Goal: Information Seeking & Learning: Learn about a topic

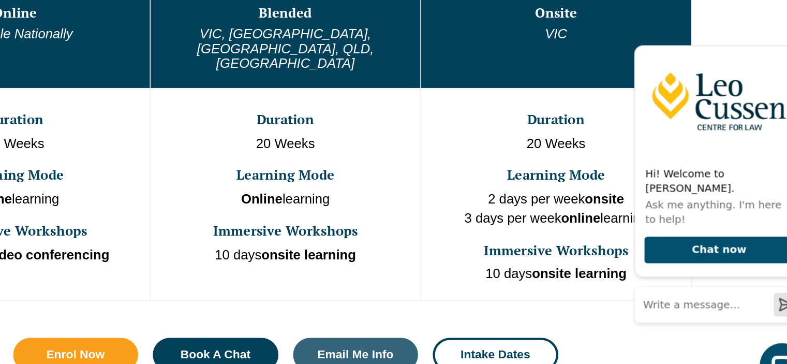
scroll to position [598, 0]
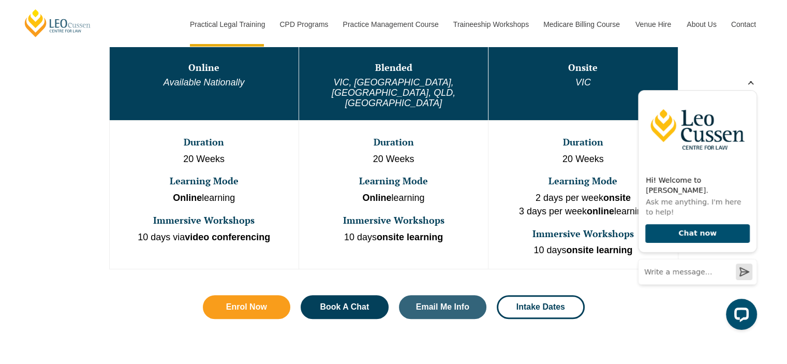
click at [749, 85] on icon "Hide greeting" at bounding box center [751, 82] width 6 height 6
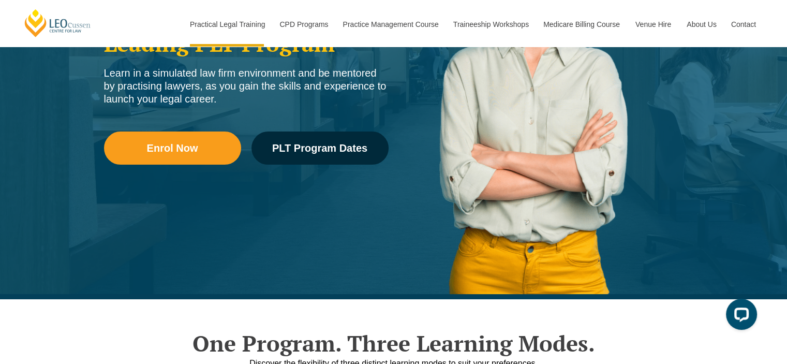
scroll to position [0, 0]
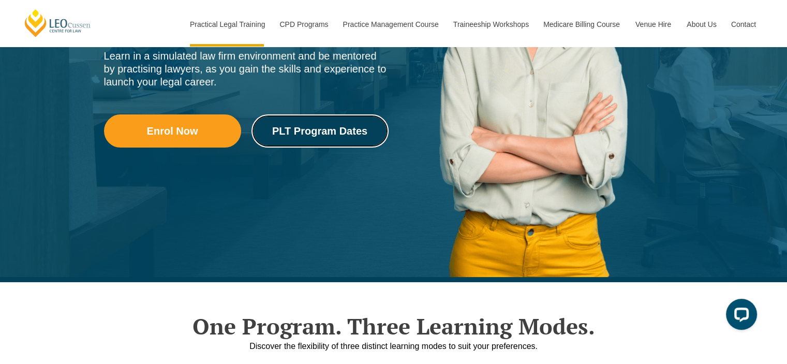
click at [341, 131] on span "PLT Program Dates" at bounding box center [319, 131] width 95 height 10
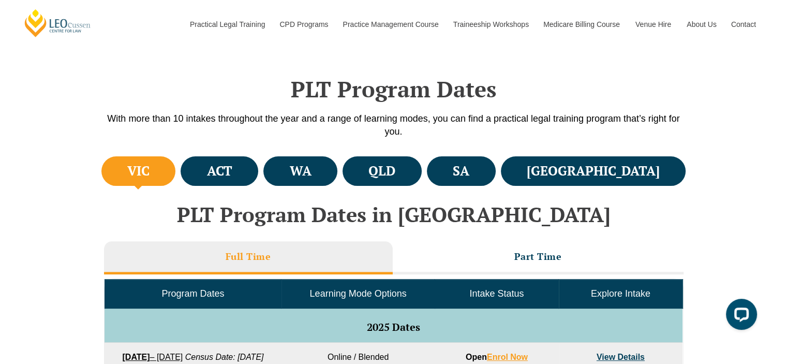
scroll to position [486, 0]
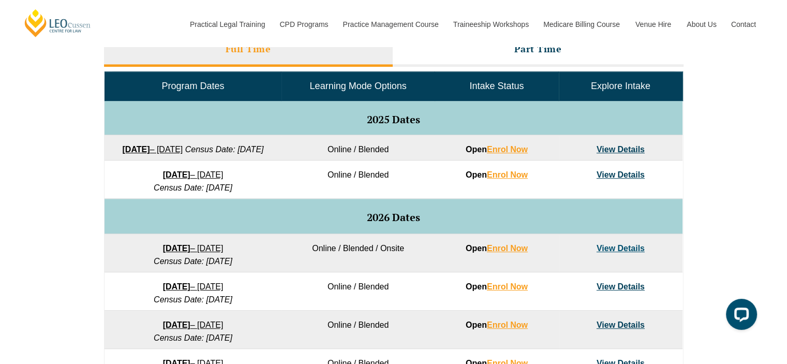
click at [350, 223] on h5 "2026 Dates" at bounding box center [394, 217] width 568 height 11
click at [533, 49] on h3 "Part Time" at bounding box center [538, 49] width 48 height 12
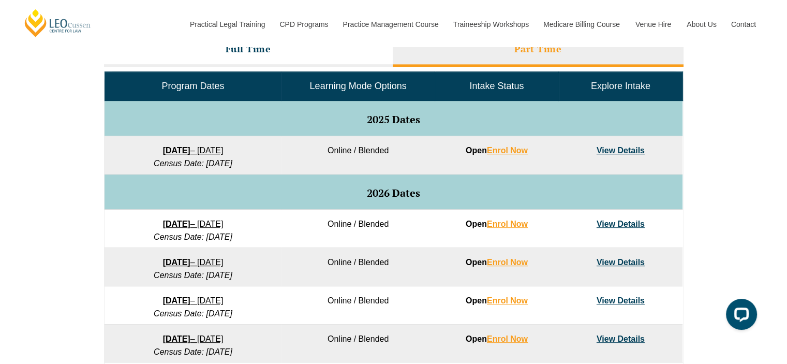
click at [296, 49] on li "Full Time" at bounding box center [248, 50] width 289 height 33
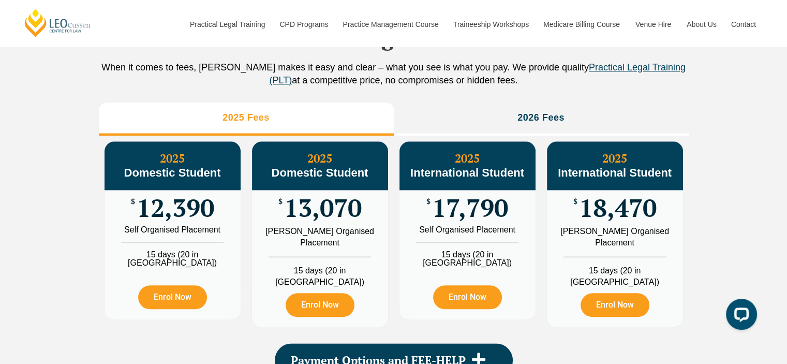
scroll to position [1175, 0]
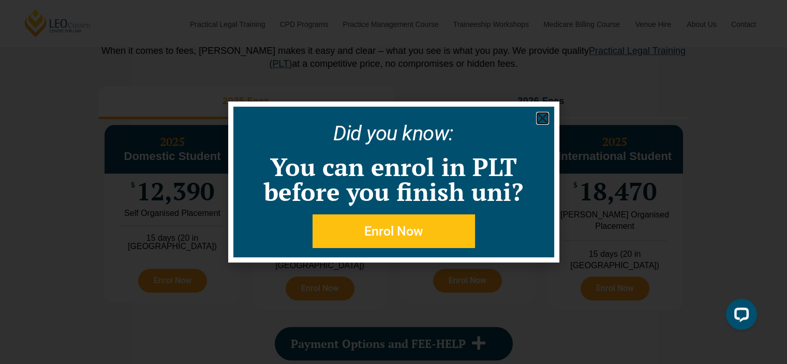
click at [540, 118] on icon "Close" at bounding box center [542, 118] width 13 height 13
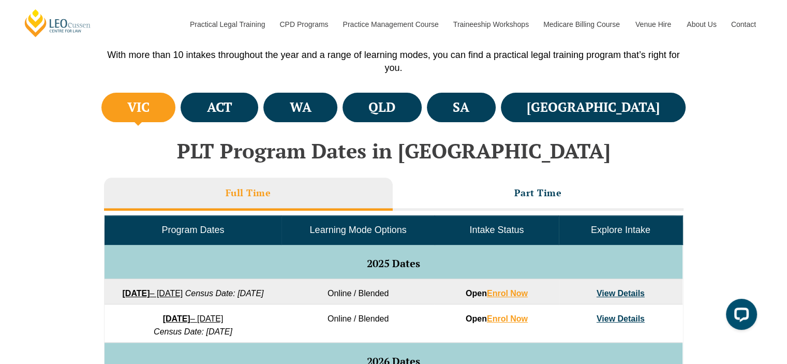
scroll to position [341, 0]
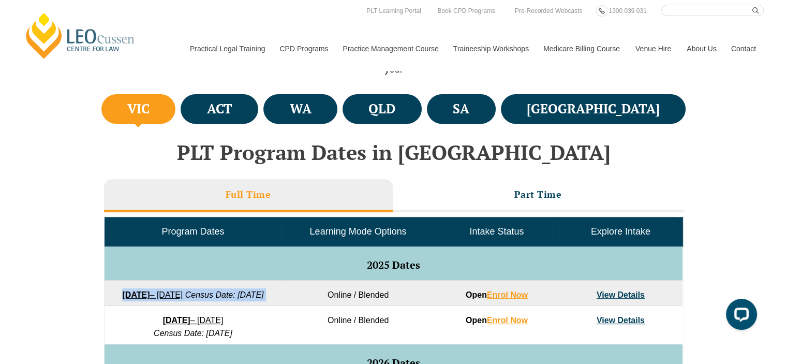
drag, startPoint x: 284, startPoint y: 292, endPoint x: 106, endPoint y: 288, distance: 178.1
click at [106, 288] on tr "22 September 2025 – 20 February 2026 Census Date: 20 October 2025 Online / Blen…" at bounding box center [394, 292] width 578 height 25
click at [304, 306] on td "Online / Blended" at bounding box center [358, 292] width 153 height 25
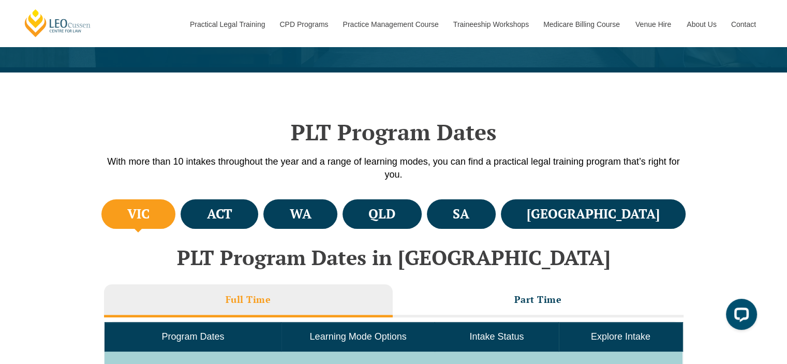
scroll to position [0, 0]
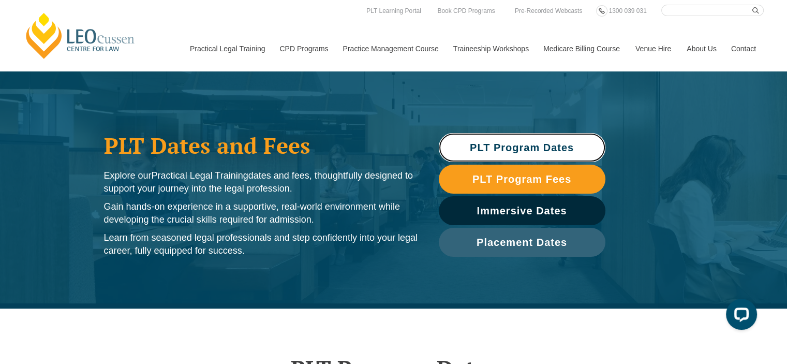
click at [515, 149] on span "PLT Program Dates" at bounding box center [522, 147] width 104 height 10
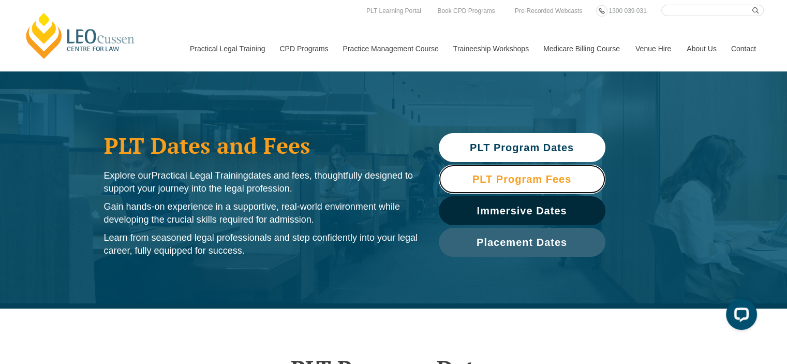
click at [549, 179] on span "PLT Program Fees" at bounding box center [521, 179] width 99 height 10
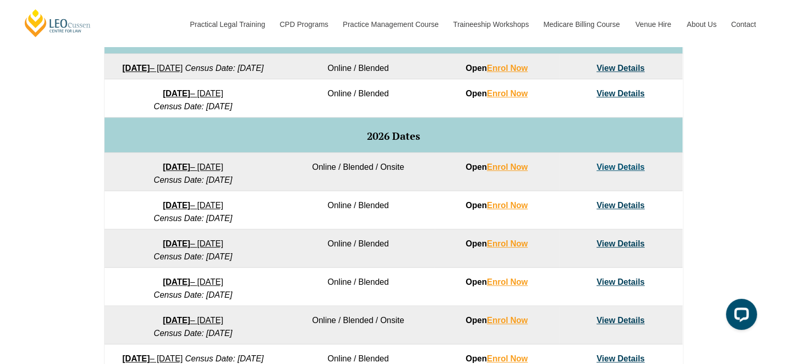
scroll to position [504, 0]
